Goal: Task Accomplishment & Management: Use online tool/utility

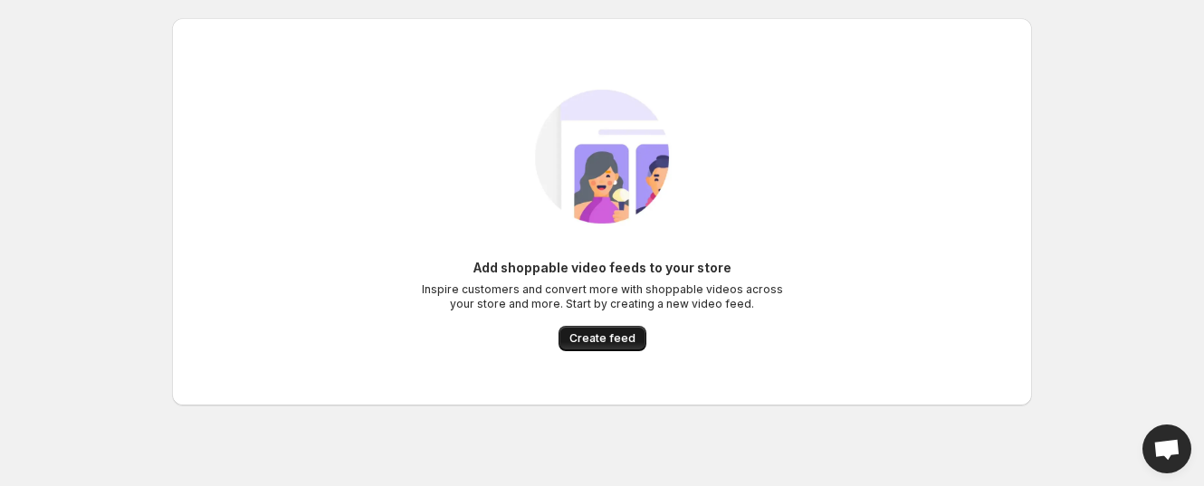
click at [620, 338] on span "Create feed" at bounding box center [602, 338] width 66 height 14
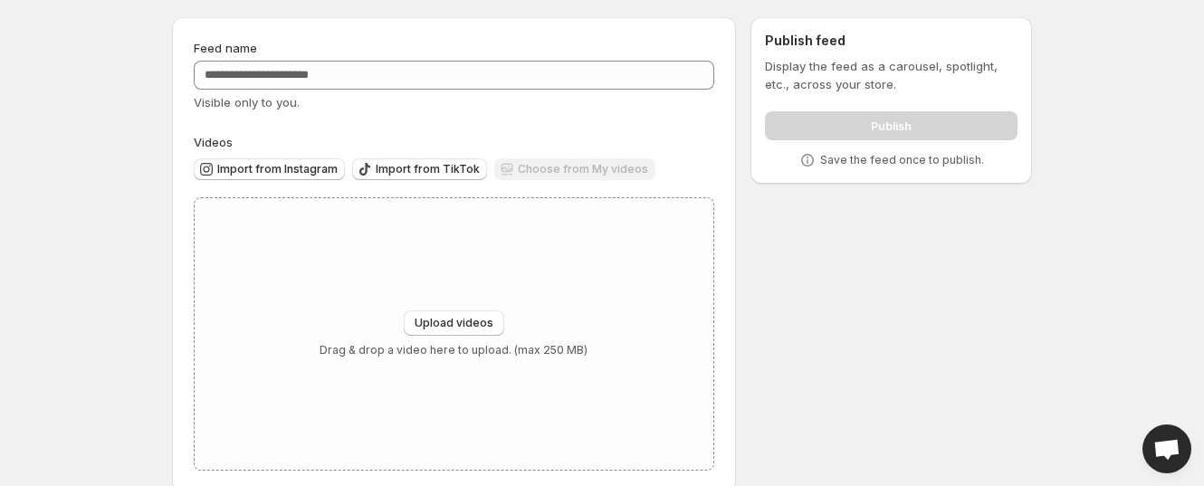
scroll to position [80, 0]
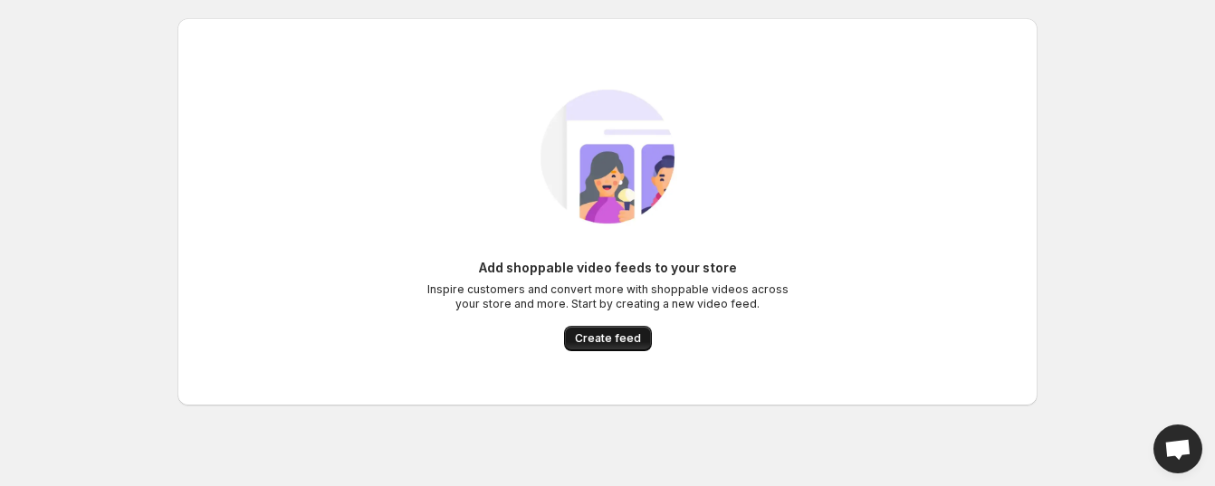
click at [617, 339] on span "Create feed" at bounding box center [608, 338] width 66 height 14
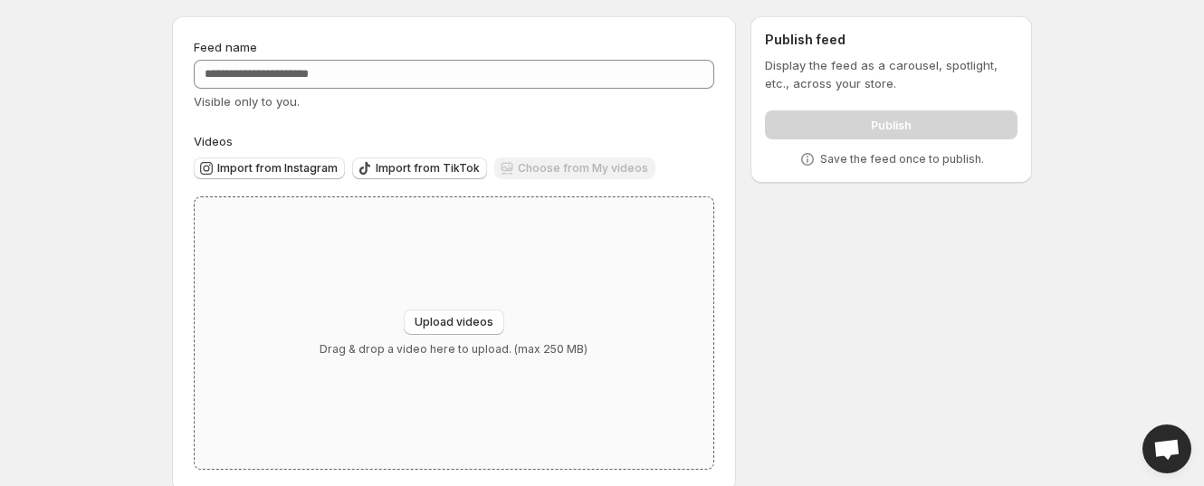
scroll to position [80, 0]
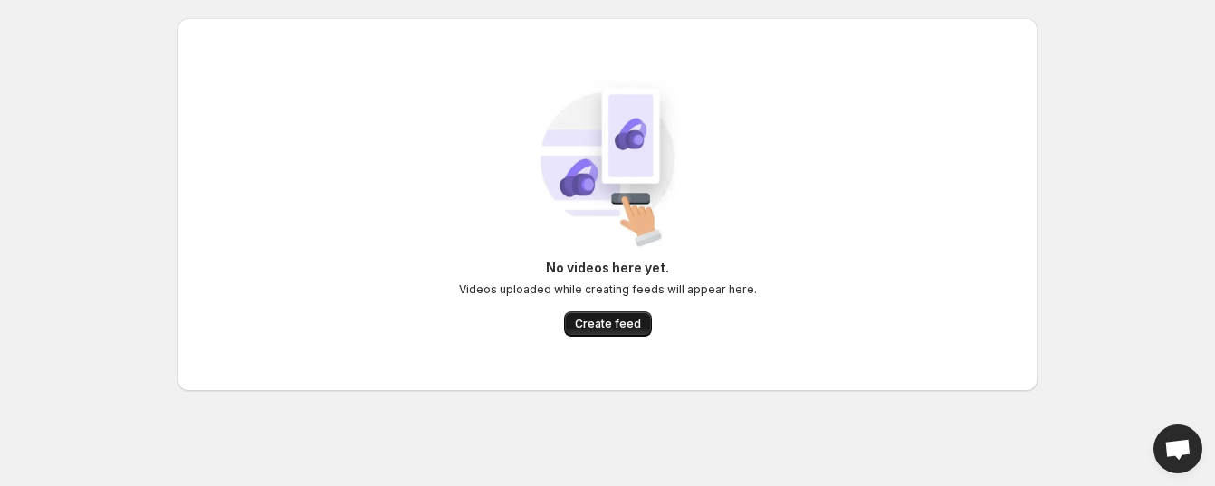
click at [619, 317] on span "Create feed" at bounding box center [608, 324] width 66 height 14
